Goal: Information Seeking & Learning: Learn about a topic

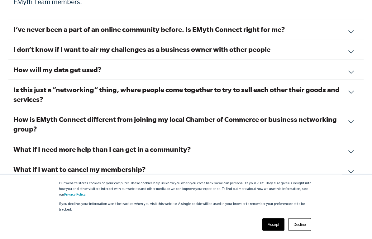
scroll to position [2222, 0]
click at [39, 65] on h3 "How will my data get used?" at bounding box center [186, 70] width 346 height 10
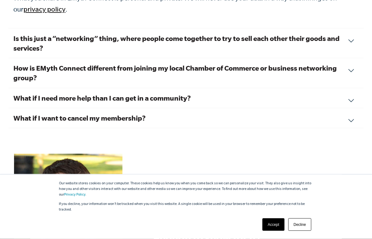
scroll to position [2264, 0]
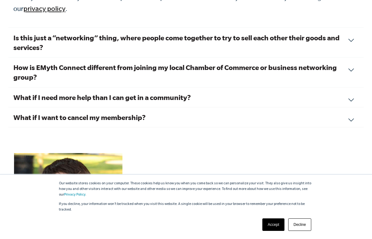
click at [38, 92] on h3 "What if I need more help than I can get in a community?" at bounding box center [186, 97] width 346 height 10
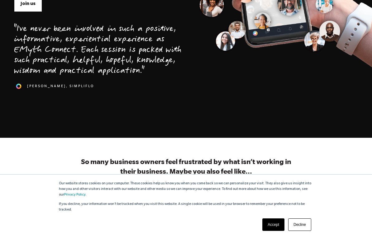
scroll to position [220, 0]
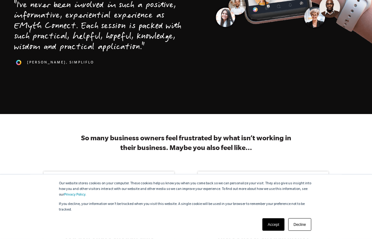
click at [272, 215] on link "Accept" at bounding box center [274, 224] width 22 height 12
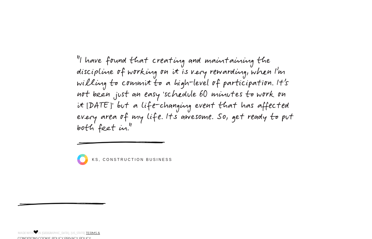
scroll to position [2887, 0]
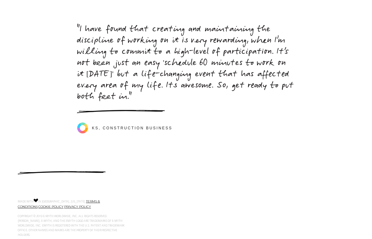
click at [18, 103] on div ""I have found that creating and maintaining the discipline of working on it is …" at bounding box center [186, 78] width 357 height 109
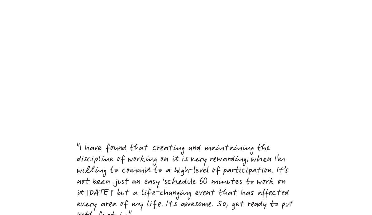
scroll to position [2760, 0]
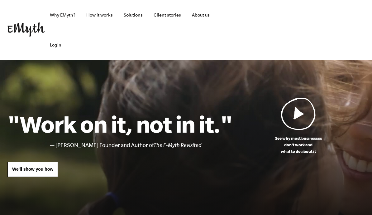
click at [101, 12] on link "How it works" at bounding box center [99, 15] width 36 height 30
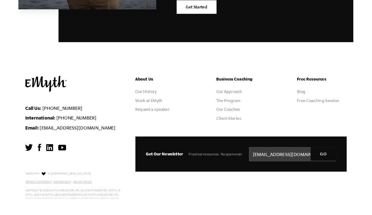
scroll to position [3164, 0]
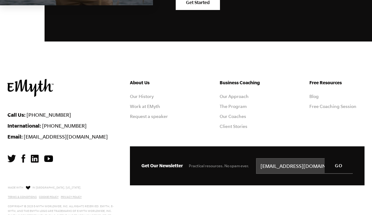
click at [243, 104] on link "The Program" at bounding box center [233, 106] width 27 height 5
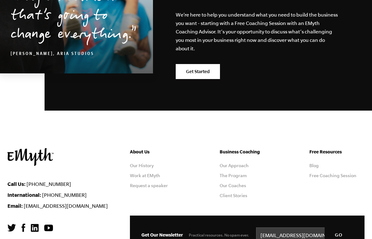
scroll to position [3140, 0]
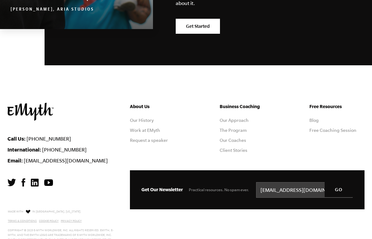
click at [314, 118] on link "Blog" at bounding box center [314, 120] width 9 height 5
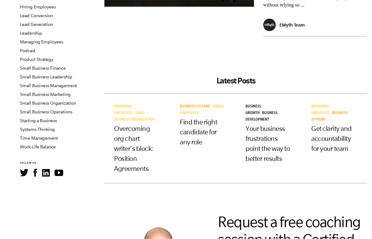
scroll to position [150, 0]
click at [31, 109] on link "Small Business Operations" at bounding box center [46, 111] width 52 height 5
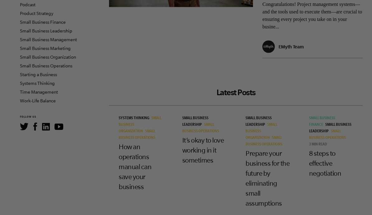
scroll to position [195, 0]
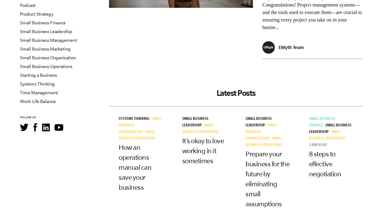
click at [24, 55] on link "Small Business Organization" at bounding box center [48, 57] width 56 height 5
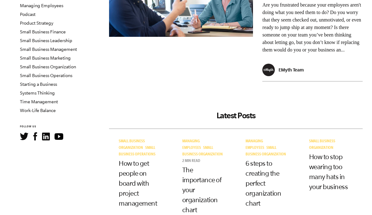
scroll to position [179, 0]
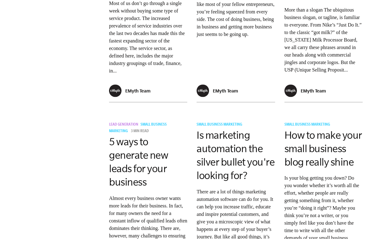
scroll to position [995, 0]
